Goal: Transaction & Acquisition: Subscribe to service/newsletter

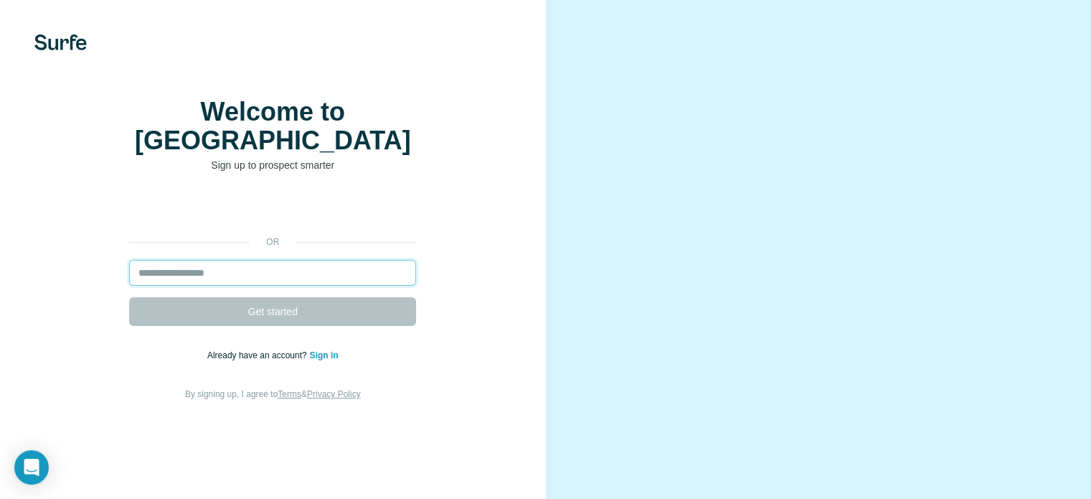
click at [217, 285] on input "email" at bounding box center [272, 273] width 287 height 26
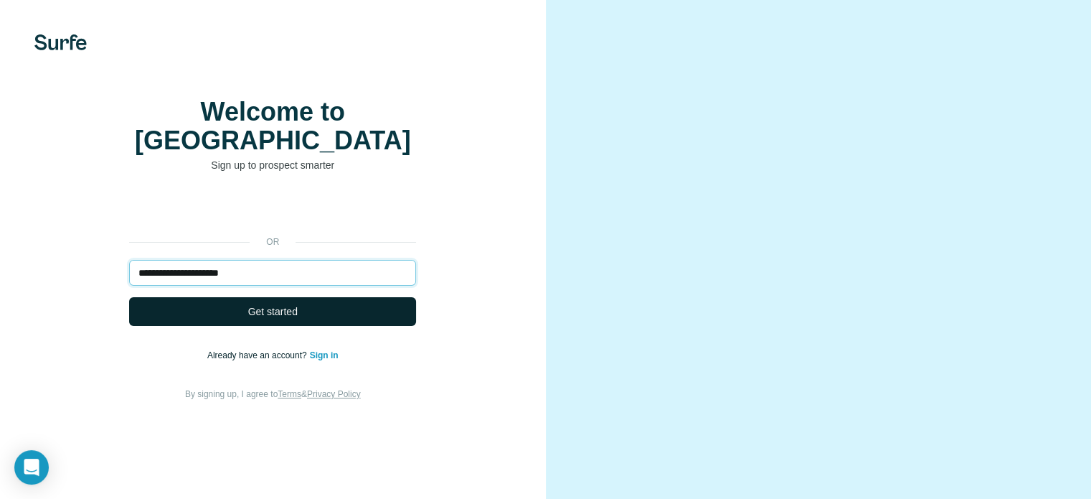
type input "**********"
click at [296, 318] on span "Get started" at bounding box center [272, 311] width 49 height 14
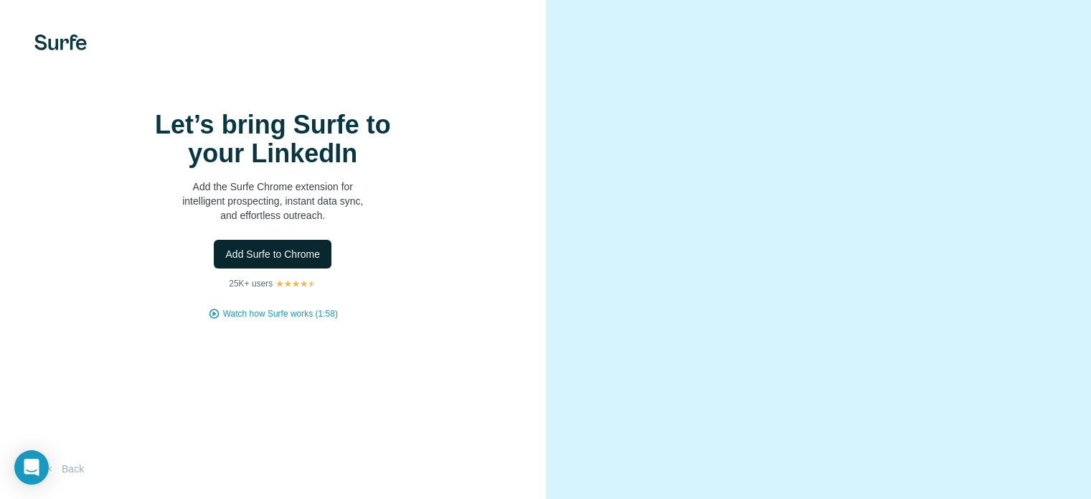
click at [264, 261] on span "Add Surfe to Chrome" at bounding box center [272, 254] width 95 height 14
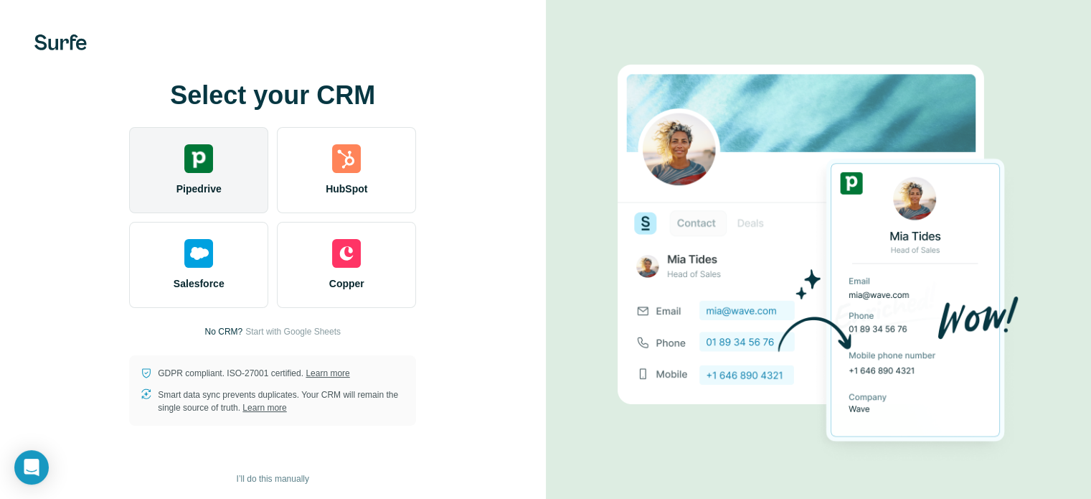
click at [198, 163] on img at bounding box center [198, 158] width 29 height 29
click at [204, 160] on img at bounding box center [198, 158] width 29 height 29
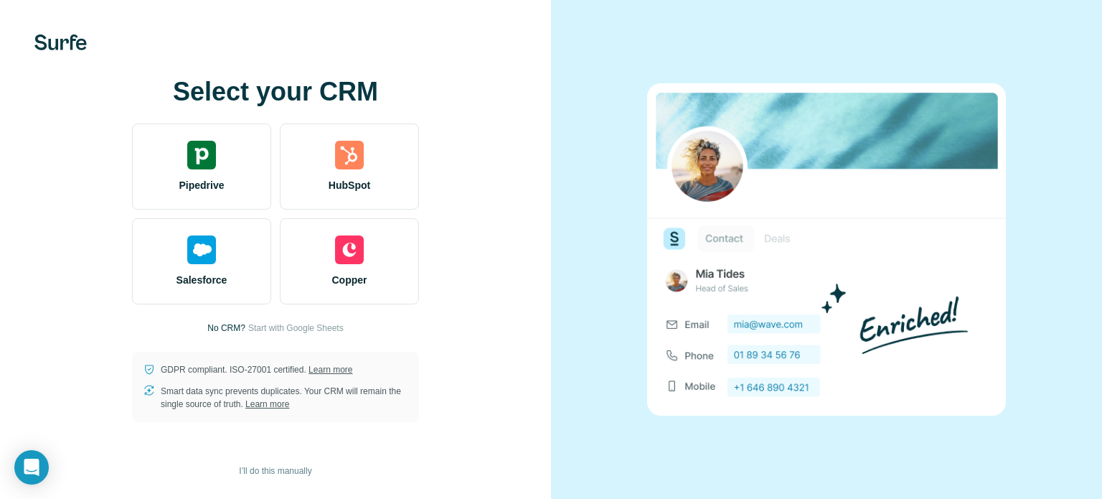
click at [520, 77] on div "Select your CRM Pipedrive HubSpot Salesforce Copper No CRM? Start with Google S…" at bounding box center [276, 249] width 494 height 344
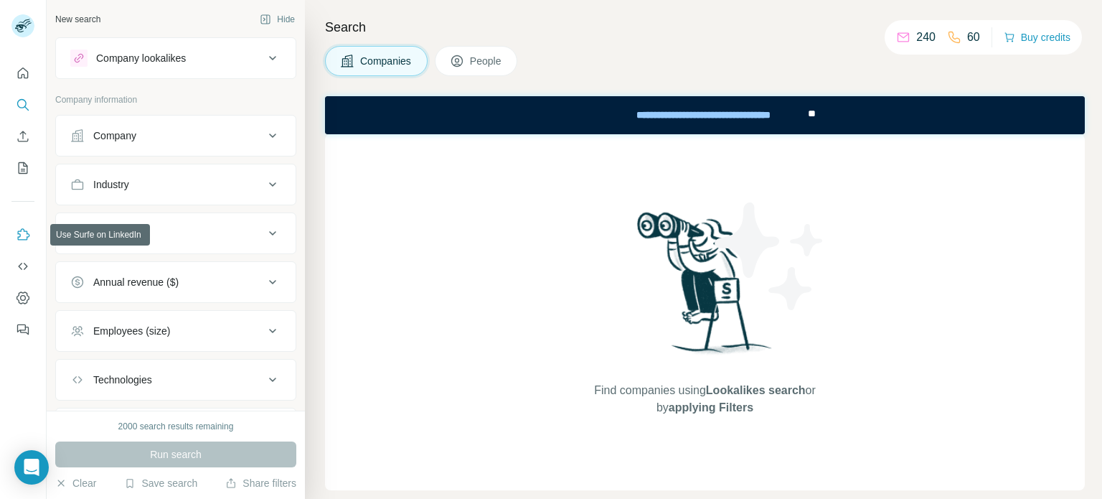
click at [23, 230] on icon "Use Surfe on LinkedIn" at bounding box center [23, 234] width 14 height 14
